Goal: Complete application form

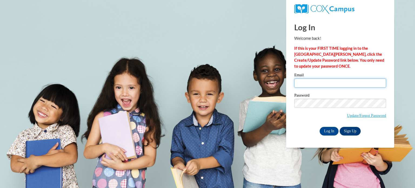
click at [322, 83] on input "Email" at bounding box center [340, 82] width 92 height 9
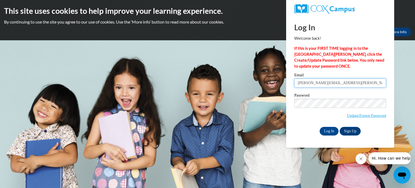
type input "[PERSON_NAME][EMAIL_ADDRESS][PERSON_NAME][DOMAIN_NAME]"
click at [329, 131] on input "Log In" at bounding box center [328, 131] width 19 height 9
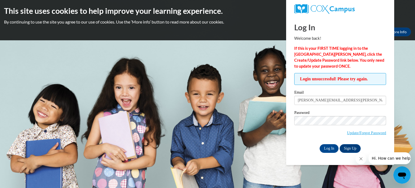
click at [385, 158] on span "Hi. How can we help?" at bounding box center [391, 158] width 40 height 4
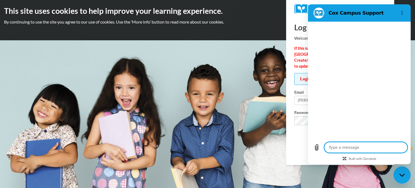
type textarea "x"
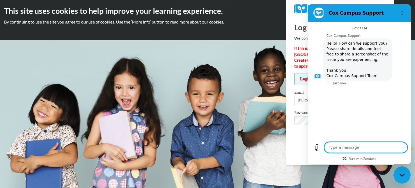
type textarea "I"
type textarea "x"
type textarea "I"
type textarea "x"
type textarea "I h"
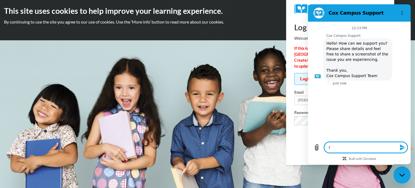
type textarea "x"
type textarea "I ha"
type textarea "x"
type textarea "I hav"
type textarea "x"
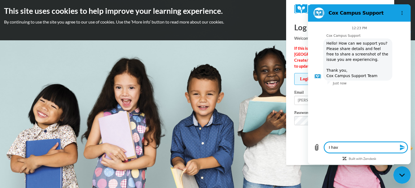
type textarea "I have"
type textarea "x"
type textarea "I have"
type textarea "x"
type textarea "I have c"
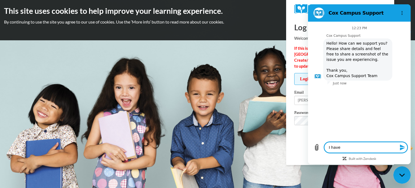
type textarea "x"
type textarea "I have cr"
type textarea "x"
type textarea "I have cre"
type textarea "x"
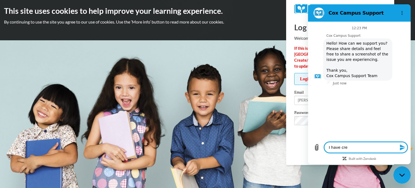
type textarea "I have crea"
type textarea "x"
type textarea "I have creat"
type textarea "x"
type textarea "I have create"
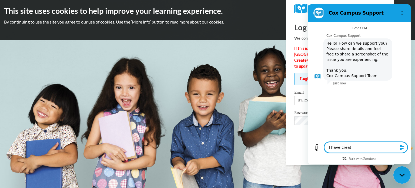
type textarea "x"
type textarea "I have created"
type textarea "x"
type textarea "I have created"
type textarea "x"
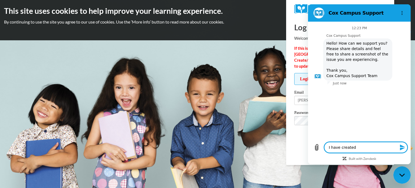
type textarea "I have created a"
type textarea "x"
type textarea "I have created a"
type textarea "x"
type textarea "I have created a n"
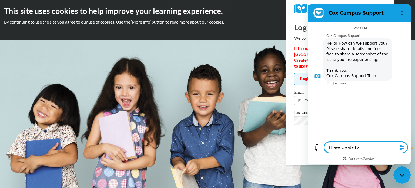
type textarea "x"
type textarea "I have created a ne"
type textarea "x"
type textarea "I have created a new"
type textarea "x"
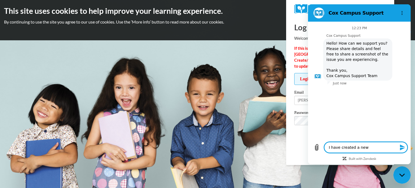
type textarea "I have created a new"
type textarea "x"
type textarea "I have created a new p"
type textarea "x"
type textarea "I have created a new pa"
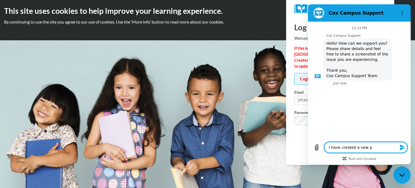
type textarea "x"
type textarea "I have created a new pas"
type textarea "x"
type textarea "I have created a new pass"
type textarea "x"
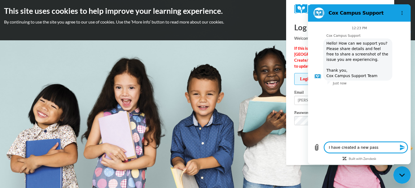
type textarea "I have created a new passw"
type textarea "x"
type textarea "I have created a new passwo"
type textarea "x"
type textarea "I have created a new passwor"
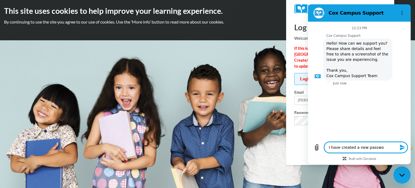
type textarea "x"
type textarea "I have created a new passwork"
type textarea "x"
type textarea "I have created a new passwork"
type textarea "x"
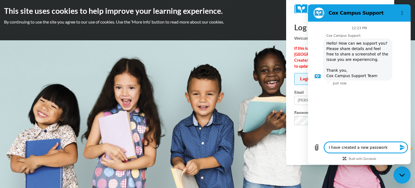
type textarea "I have created a new passwork b"
type textarea "x"
type textarea "I have created a new passwork bu"
type textarea "x"
type textarea "I have created a new passwork but"
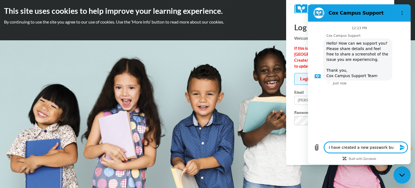
type textarea "x"
type textarea "I have created a new passwork but"
type textarea "x"
type textarea "I have created a new passwork but s"
type textarea "x"
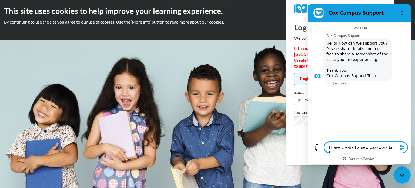
type textarea "I have created a new passwork but st"
type textarea "x"
type textarea "I have created a new passwork but sti"
type textarea "x"
type textarea "I have created a new passwork but stil"
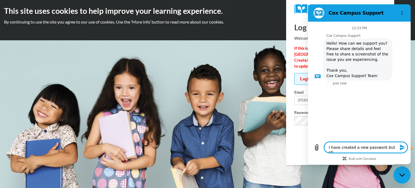
type textarea "x"
type textarea "I have created a new passwork but still"
type textarea "x"
type textarea "I have created a new passwork but still"
type textarea "x"
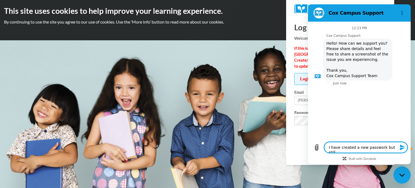
type textarea "I have created a new passwork but still c"
type textarea "x"
type textarea "I have created a new passwork but still co"
type textarea "x"
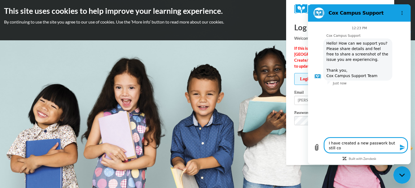
type textarea "I have created a new passwork but still con"
type textarea "x"
type textarea "I have created a new passwork but still co"
type textarea "x"
type textarea "I have created a new passwork but still c"
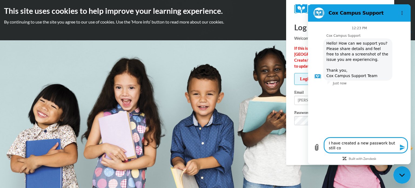
type textarea "x"
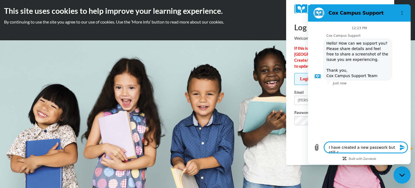
type textarea "I have created a new passwork but still ca"
type textarea "x"
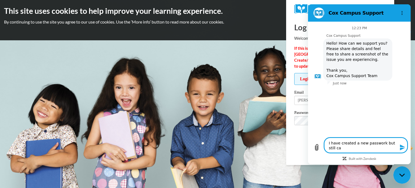
type textarea "I have created a new passwork but still can"
type textarea "x"
type textarea "I have created a new passwork but still can'"
type textarea "x"
type textarea "I have created a new passwork but still can't"
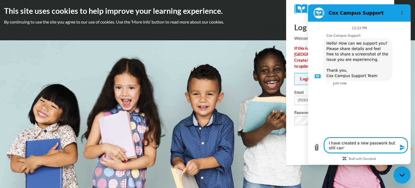
type textarea "x"
type textarea "I have created a new passwork but still can't"
type textarea "x"
type textarea "I have created a new passwork but still can't g"
type textarea "x"
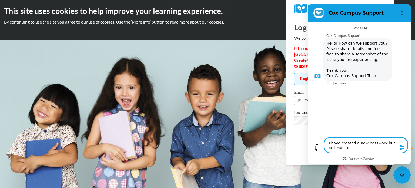
type textarea "I have created a new passwork but still can't ge"
type textarea "x"
type textarea "I have created a new passwork but still can't get"
type textarea "x"
type textarea "I have created a new passwork but still can't get"
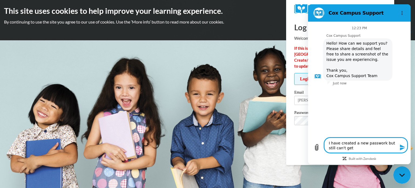
type textarea "x"
type textarea "I have created a new passwork but still can't get o"
type textarea "x"
type textarea "I have created a new passwork but still can't get og"
type textarea "x"
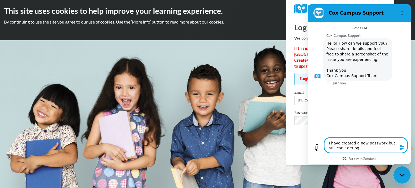
type textarea "I have created a new passwork but still can't get o"
type textarea "x"
type textarea "I have created a new passwork but still can't get"
type textarea "x"
type textarea "I have created a new passwork but still can't get l"
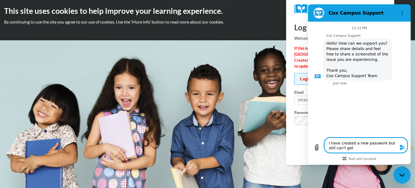
type textarea "x"
type textarea "I have created a new passwork but still can't get lo"
type textarea "x"
type textarea "I have created a new passwork but still can't get log"
type textarea "x"
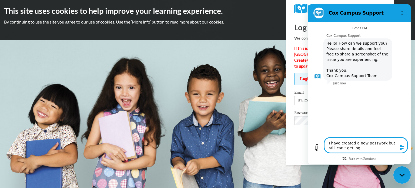
type textarea "I have created a new passwork but still can't get logi"
type textarea "x"
type textarea "I have created a new passwork but still can't get login"
type textarea "x"
type textarea "I have created a new passwork but still can't get login."
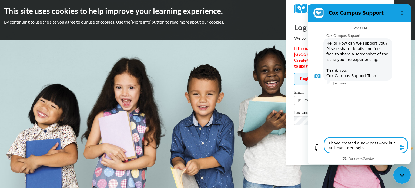
type textarea "x"
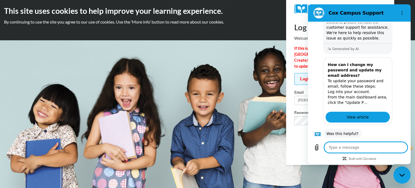
scroll to position [125, 0]
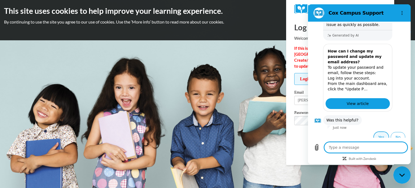
click at [377, 133] on button "Yes" at bounding box center [381, 137] width 15 height 10
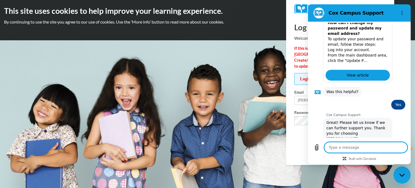
scroll to position [154, 0]
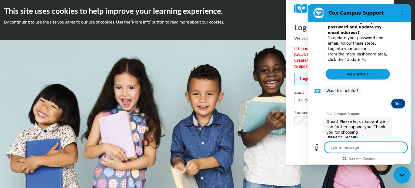
click at [309, 175] on body "This site uses cookies to help improve your learning experience. By continuing …" at bounding box center [207, 94] width 415 height 188
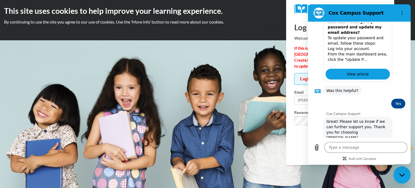
click at [400, 175] on icon "Close messaging window" at bounding box center [402, 175] width 6 height 4
type textarea "x"
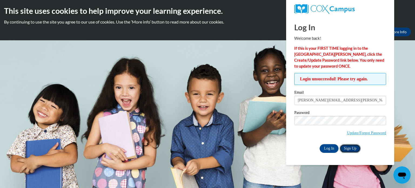
click at [351, 150] on link "Sign Up" at bounding box center [349, 148] width 21 height 9
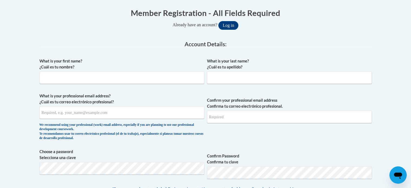
scroll to position [108, 0]
click at [230, 25] on button "Log in" at bounding box center [228, 25] width 20 height 9
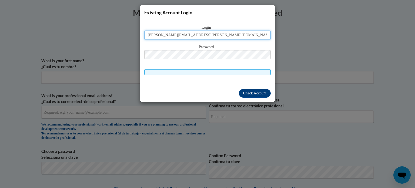
type input "sherry.moore@ndo.org"
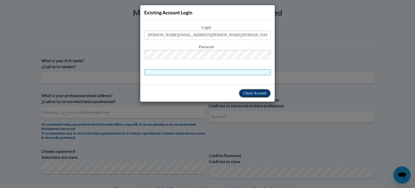
click at [261, 92] on span "Check Account" at bounding box center [254, 93] width 23 height 4
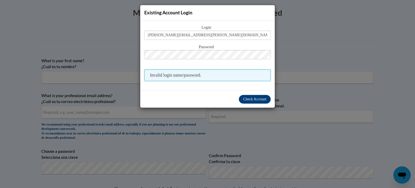
click at [305, 54] on div "Existing Account Login Login sherry.moore@ndo.org Password Invalid login name/p…" at bounding box center [207, 94] width 415 height 188
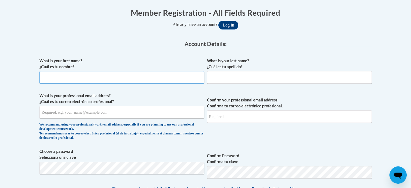
click at [111, 76] on input "What is your first name? ¿Cuál es tu nombre?" at bounding box center [121, 77] width 165 height 12
type input "Sherry"
type input "Moore"
click at [119, 111] on input "What is your professional email address? ¿Cuál es tu correo electrónico profesi…" at bounding box center [121, 112] width 165 height 12
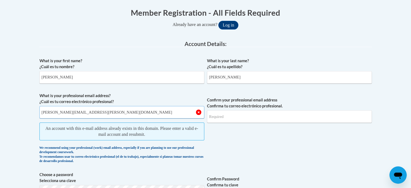
type input "sherry.moore@ndo.org"
click at [285, 119] on input "Confirm your professional email address Confirma tu correo electrónico profesio…" at bounding box center [289, 116] width 165 height 12
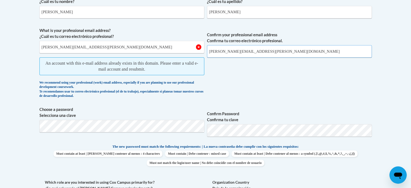
scroll to position [189, 0]
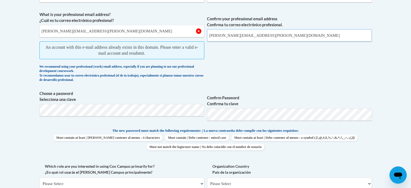
type input "sherry.moore@ndo.org"
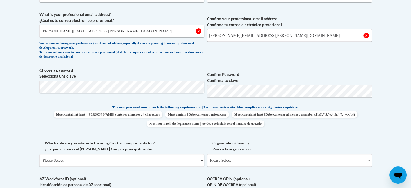
click at [388, 109] on body "This site uses cookies to help improve your learning experience. By continuing …" at bounding box center [205, 138] width 411 height 654
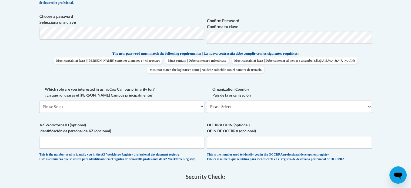
scroll to position [243, 0]
click at [198, 107] on select "Please Select College/University | Colegio/Universidad Community/Nonprofit Part…" at bounding box center [121, 106] width 165 height 12
select select "fbf2d438-af2f-41f8-98f1-81c410e29de3"
click at [39, 100] on select "Please Select College/University | Colegio/Universidad Community/Nonprofit Part…" at bounding box center [121, 106] width 165 height 12
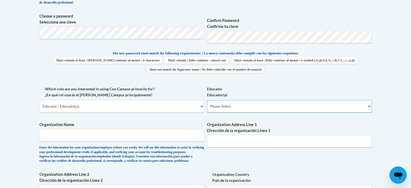
click at [242, 105] on select "Please Select Early Learning/Daycare Teacher/Family Home Care Provider | Maestr…" at bounding box center [289, 106] width 165 height 12
select select "6732b29e-f5f4-40e4-a595-7dafd2b8fb29"
click at [207, 100] on select "Please Select Early Learning/Daycare Teacher/Family Home Care Provider | Maestr…" at bounding box center [289, 106] width 165 height 12
click at [152, 128] on span "Organization Name Enter the information for your organization/employer (where y…" at bounding box center [121, 141] width 165 height 41
click at [97, 136] on input "Organization Name" at bounding box center [121, 135] width 165 height 12
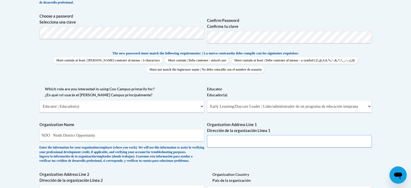
click at [299, 141] on input "Organization Address Line 1 Dirección de la organización Línea 1" at bounding box center [289, 141] width 165 height 12
click at [53, 135] on input "NDO Ninth District Opportunity" at bounding box center [121, 135] width 165 height 12
type input "Ninth District Opportunity Fannin Head Start/Pre-K"
click at [283, 142] on input "Organization Address Line 1 Dirección de la organización Línea 1" at bounding box center [289, 141] width 165 height 12
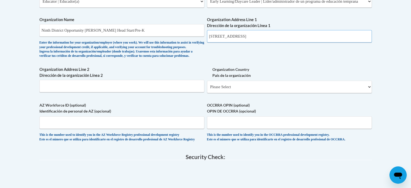
scroll to position [351, 0]
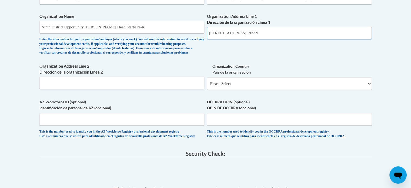
type input "8731 Lakewood Hwy Mineral BLuff Ga. 30559"
click at [288, 90] on select "Please Select United States | Estados Unidos Outside of the United States | Fue…" at bounding box center [289, 83] width 165 height 12
select select "ad49bcad-a171-4b2e-b99c-48b446064914"
click at [207, 86] on select "Please Select United States | Estados Unidos Outside of the United States | Fue…" at bounding box center [289, 83] width 165 height 12
select select
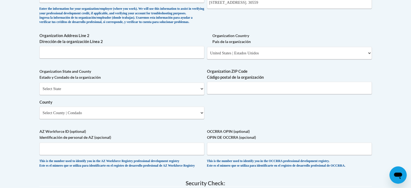
scroll to position [378, 0]
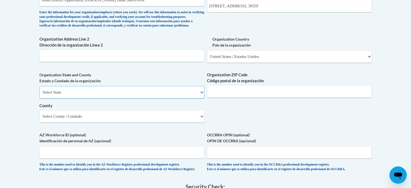
click at [75, 98] on select "Select State Alabama Alaska Arizona Arkansas California Colorado Connecticut De…" at bounding box center [121, 92] width 165 height 12
select select "Georgia"
click at [39, 95] on select "Select State Alabama Alaska Arizona Arkansas California Colorado Connecticut De…" at bounding box center [121, 92] width 165 height 12
click at [285, 97] on input "Organization ZIP Code Código postal de la organización" at bounding box center [289, 91] width 165 height 12
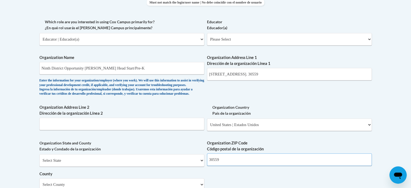
scroll to position [297, 0]
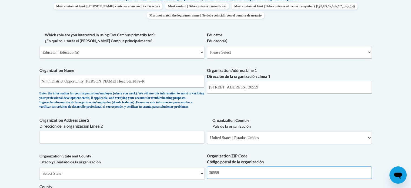
type input "30559"
click at [293, 87] on input "8731 Lakewood Hwy Mineral BLuff Ga. 30559" at bounding box center [289, 87] width 165 height 12
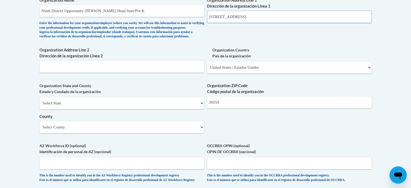
scroll to position [351, 0]
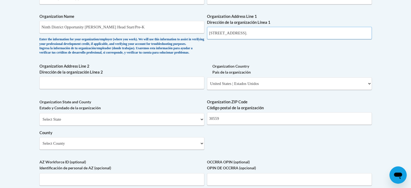
click at [279, 34] on input "8731 Lakewood Hwy Mineral BLuff Ga." at bounding box center [289, 33] width 165 height 12
type input "8731 Lakewood Hwy Mineral BLuff"
click at [63, 149] on select "Select County Appling Atkinson Bacon Baker Baldwin Banks Barrow Bartow Ben Hill…" at bounding box center [121, 143] width 165 height 12
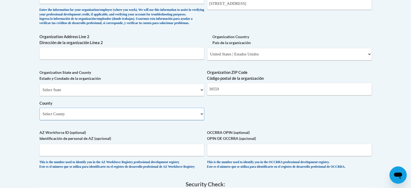
scroll to position [378, 0]
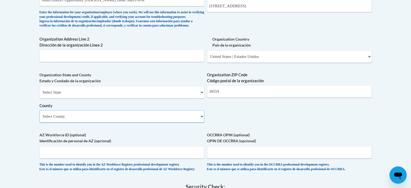
click at [199, 122] on select "Select County Appling Atkinson Bacon Baker Baldwin Banks Barrow Bartow Ben Hill…" at bounding box center [121, 116] width 165 height 12
select select "Fannin"
click at [39, 119] on select "Select County Appling Atkinson Bacon Baker Baldwin Banks Barrow Bartow Ben Hill…" at bounding box center [121, 116] width 165 height 12
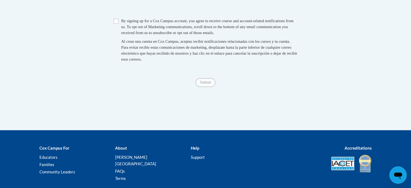
scroll to position [542, 0]
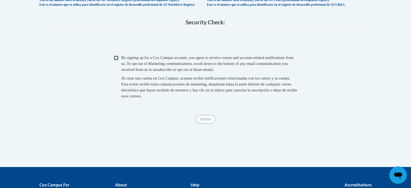
drag, startPoint x: 116, startPoint y: 69, endPoint x: 119, endPoint y: 83, distance: 14.4
click at [116, 60] on input "Checkbox" at bounding box center [116, 57] width 5 height 5
checkbox input "true"
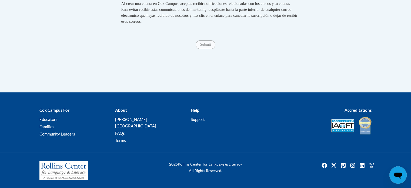
scroll to position [623, 0]
click at [208, 46] on span "Submit" at bounding box center [204, 44] width 19 height 4
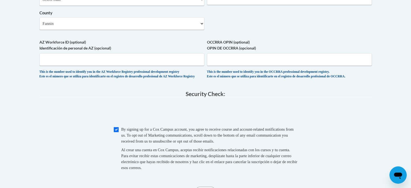
scroll to position [461, 0]
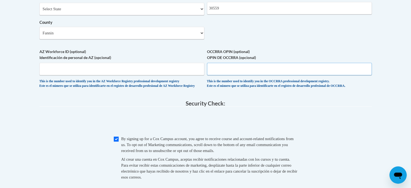
click at [244, 75] on input "OCCRRA OPIN (optional) OPIN DE OCCRRA (opcional)" at bounding box center [289, 69] width 165 height 12
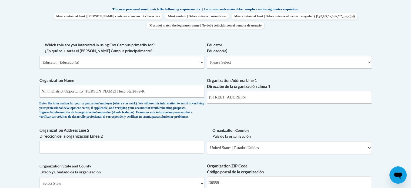
scroll to position [299, 0]
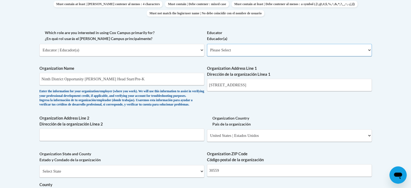
click at [220, 49] on select "Please Select Early Learning/Daycare Teacher/Family Home Care Provider | Maestr…" at bounding box center [289, 50] width 165 height 12
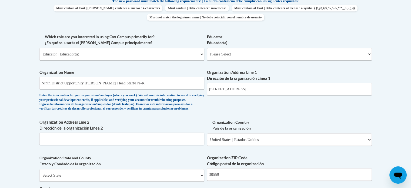
scroll to position [289, 0]
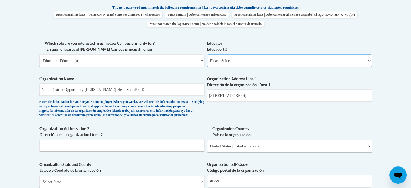
click at [267, 60] on select "Please Select Early Learning/Daycare Teacher/Family Home Care Provider | Maestr…" at bounding box center [289, 60] width 165 height 12
select select "6732b29e-f5f4-40e4-a595-7dafd2b8fb29"
click at [207, 54] on select "Please Select Early Learning/Daycare Teacher/Family Home Care Provider | Maestr…" at bounding box center [289, 60] width 165 height 12
select select "null"
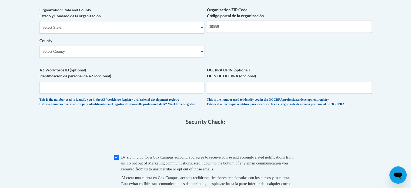
scroll to position [451, 0]
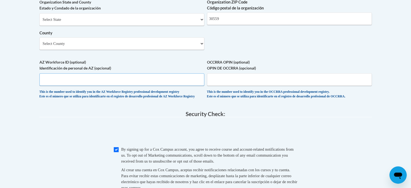
click at [100, 86] on input "AZ Workforce ID (optional) Identificación de personal de AZ (opcional)" at bounding box center [121, 79] width 165 height 12
type input "2882"
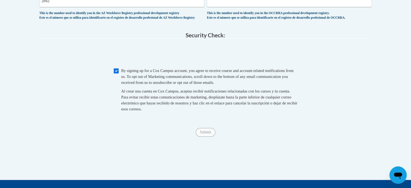
scroll to position [559, 0]
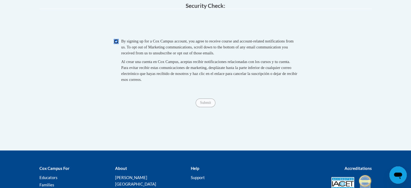
click at [115, 44] on input "Checkbox" at bounding box center [116, 41] width 5 height 5
click at [116, 44] on input "Checkbox" at bounding box center [116, 41] width 5 height 5
checkbox input "true"
click at [207, 104] on span "Submit" at bounding box center [204, 102] width 19 height 4
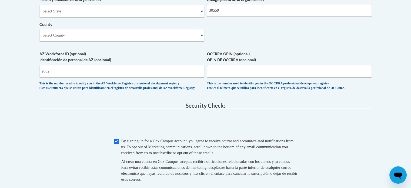
scroll to position [451, 0]
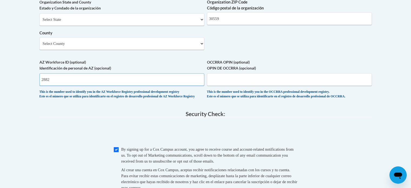
click at [41, 86] on input "2882" at bounding box center [121, 79] width 165 height 12
type input "#2882"
click at [257, 86] on input "OCCRRA OPIN (optional) OPIN DE OCCRRA (opcional)" at bounding box center [289, 79] width 165 height 12
click at [366, 133] on fieldset "Security Check: Enter the security code + = TextBox Checkbox" at bounding box center [205, 157] width 332 height 92
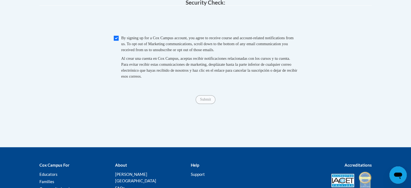
scroll to position [586, 0]
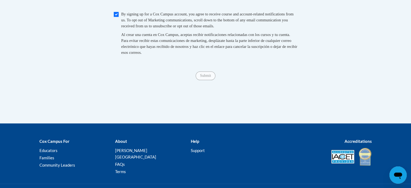
click at [205, 77] on span "Submit" at bounding box center [204, 75] width 19 height 4
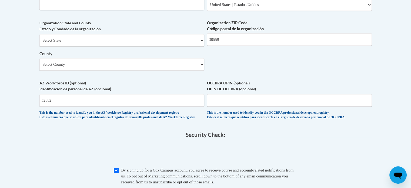
scroll to position [424, 0]
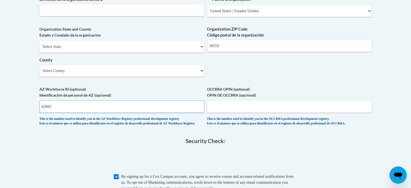
click at [112, 113] on input "#2882" at bounding box center [121, 106] width 165 height 12
click at [266, 111] on input "OCCRRA OPIN (optional) OPIN DE OCCRRA (opcional)" at bounding box center [289, 106] width 165 height 12
type input "2882"
click at [54, 113] on input "#2882" at bounding box center [121, 106] width 165 height 12
type input "#"
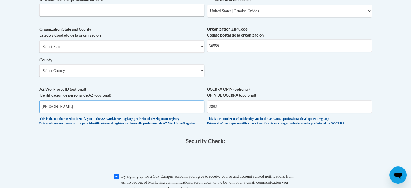
type input "sherry moore"
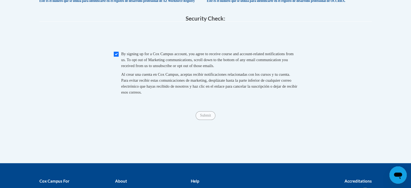
scroll to position [586, 0]
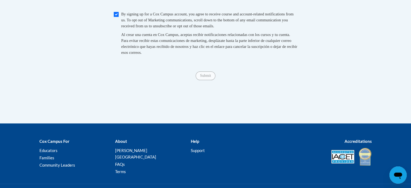
click at [206, 77] on span "Submit" at bounding box center [204, 75] width 19 height 4
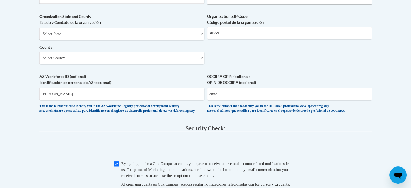
scroll to position [424, 0]
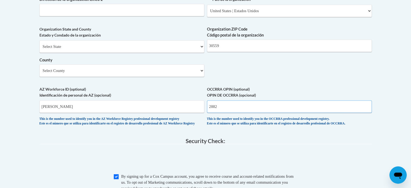
click at [220, 113] on input "2882" at bounding box center [289, 106] width 165 height 12
type input "2"
click at [87, 113] on input "sherry moore" at bounding box center [121, 106] width 165 height 12
click at [65, 113] on input "sherry moore2882" at bounding box center [121, 106] width 165 height 12
type input "sherry moore 2882"
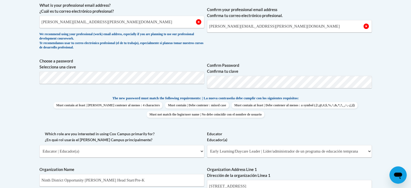
scroll to position [181, 0]
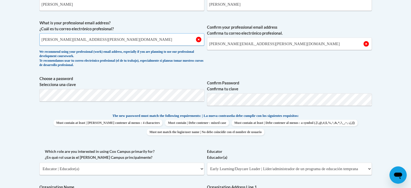
click at [84, 40] on input "sherry.moore@ndo.org" at bounding box center [121, 39] width 165 height 12
